Goal: Transaction & Acquisition: Purchase product/service

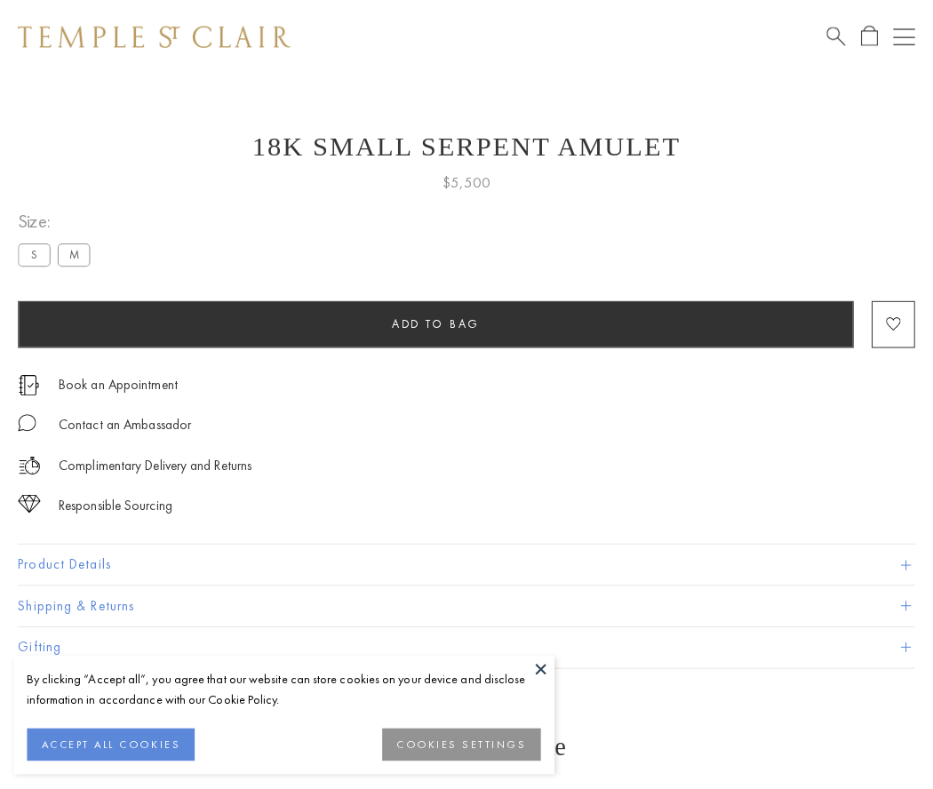
scroll to position [16, 0]
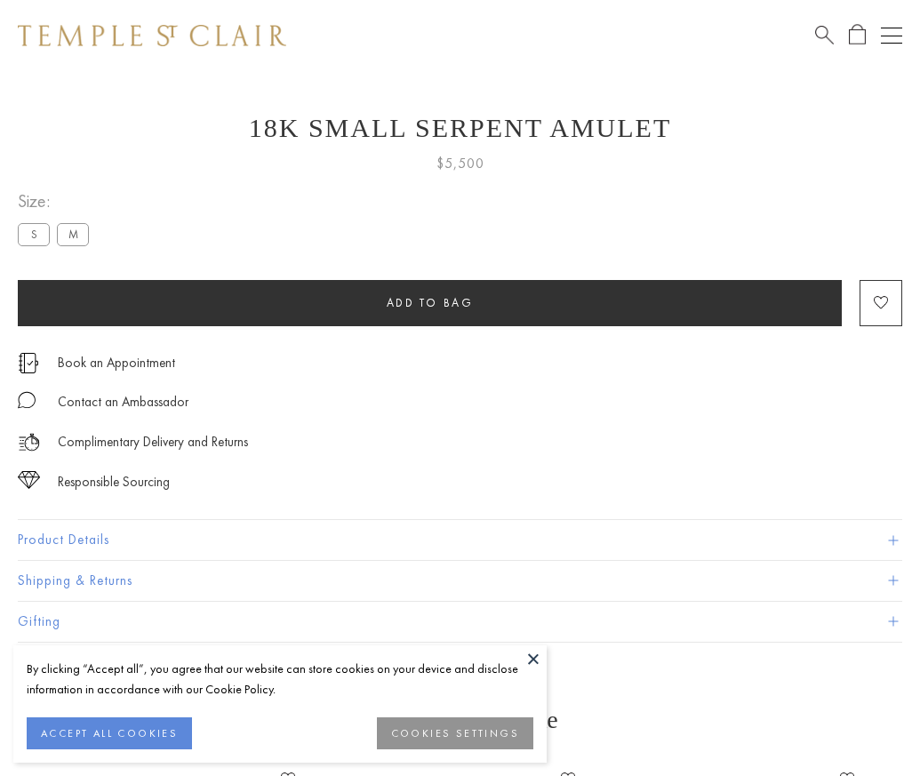
click at [429, 302] on span "Add to bag" at bounding box center [430, 302] width 87 height 15
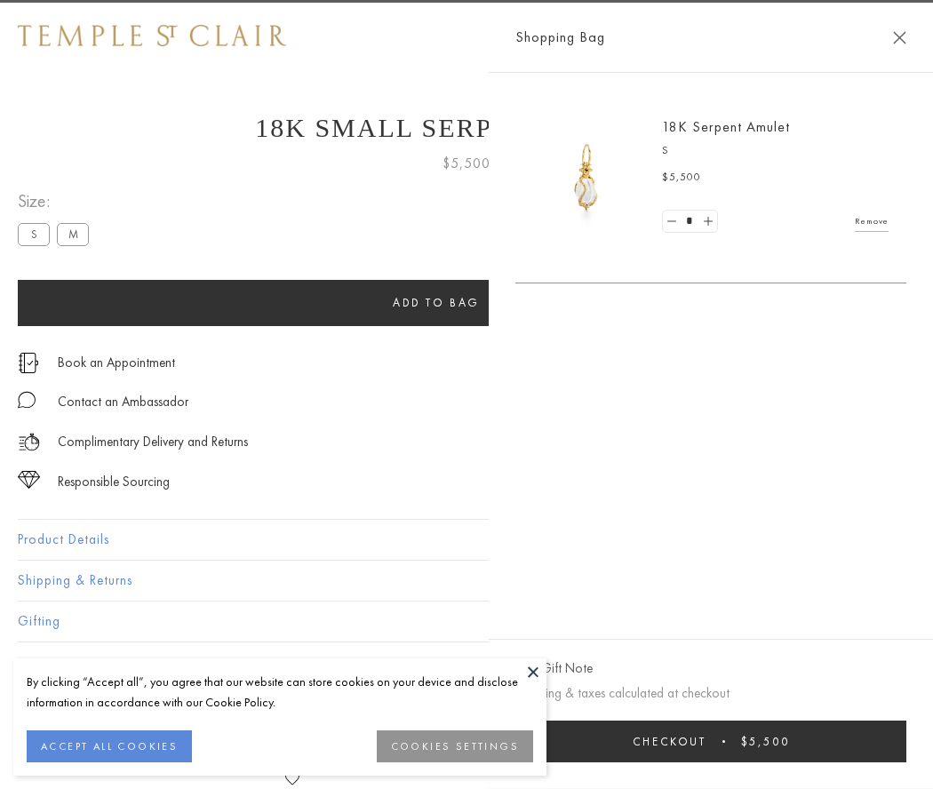
click at [907, 741] on button "Checkout $5,500" at bounding box center [711, 742] width 391 height 42
